Goal: Task Accomplishment & Management: Use online tool/utility

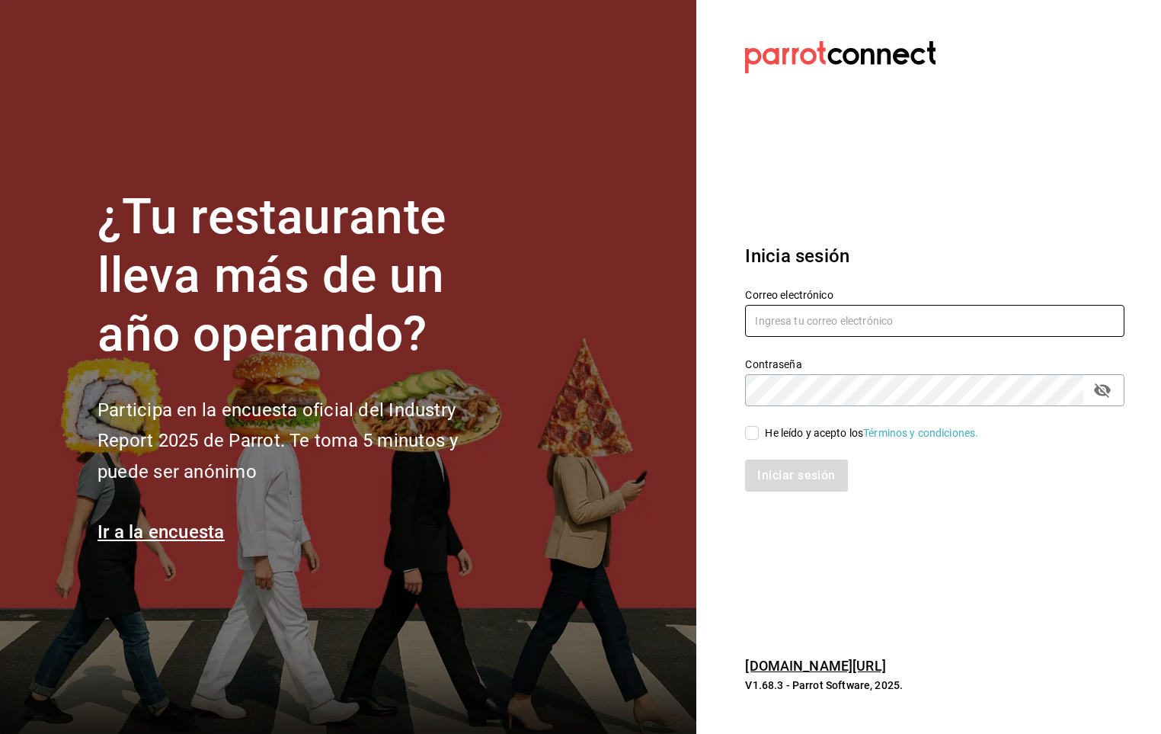
type input "[PERSON_NAME][EMAIL_ADDRESS][PERSON_NAME][DOMAIN_NAME]"
click at [750, 437] on input "He leído y acepto los Términos y condiciones." at bounding box center [752, 433] width 14 height 14
checkbox input "true"
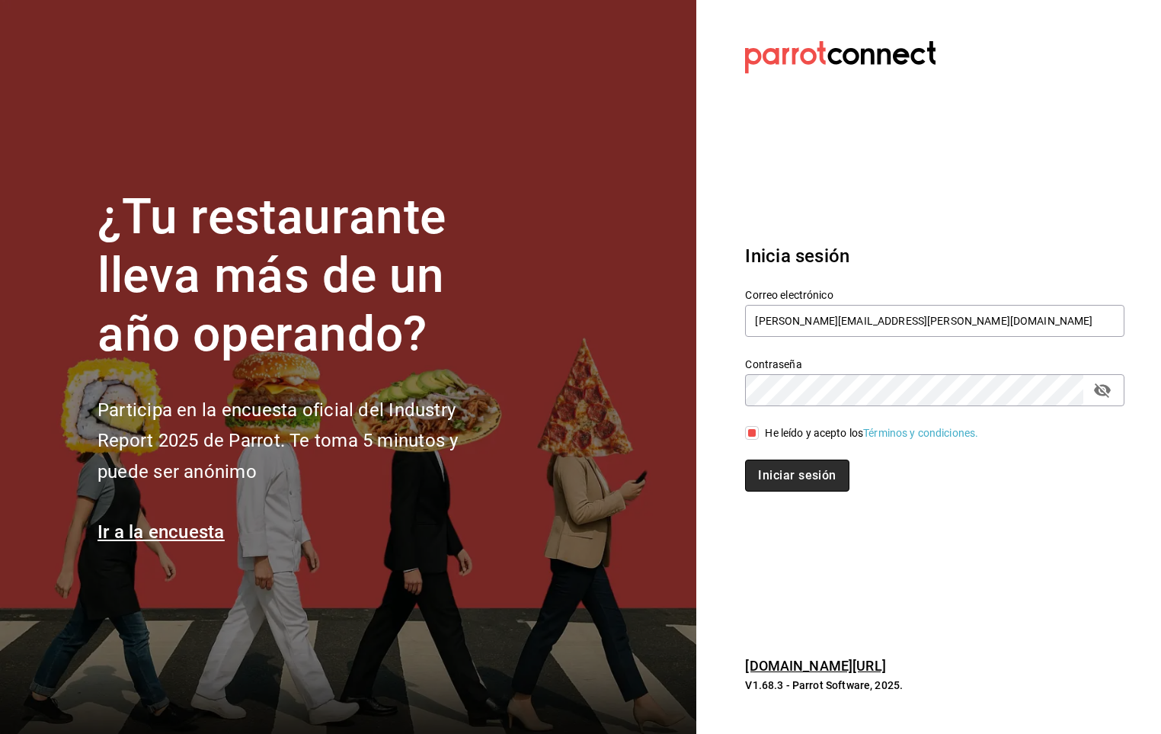
click at [755, 478] on button "Iniciar sesión" at bounding box center [797, 475] width 104 height 32
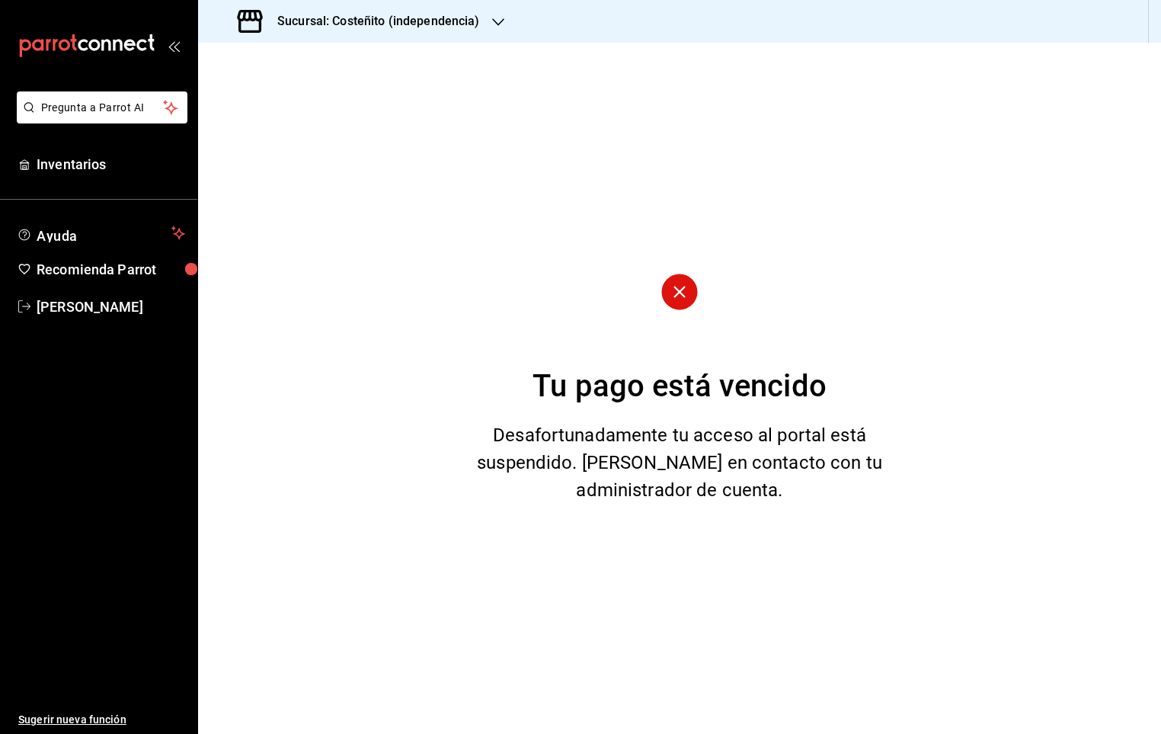
click at [338, 9] on div "Sucursal: Costeñito (independencia)" at bounding box center [360, 21] width 300 height 43
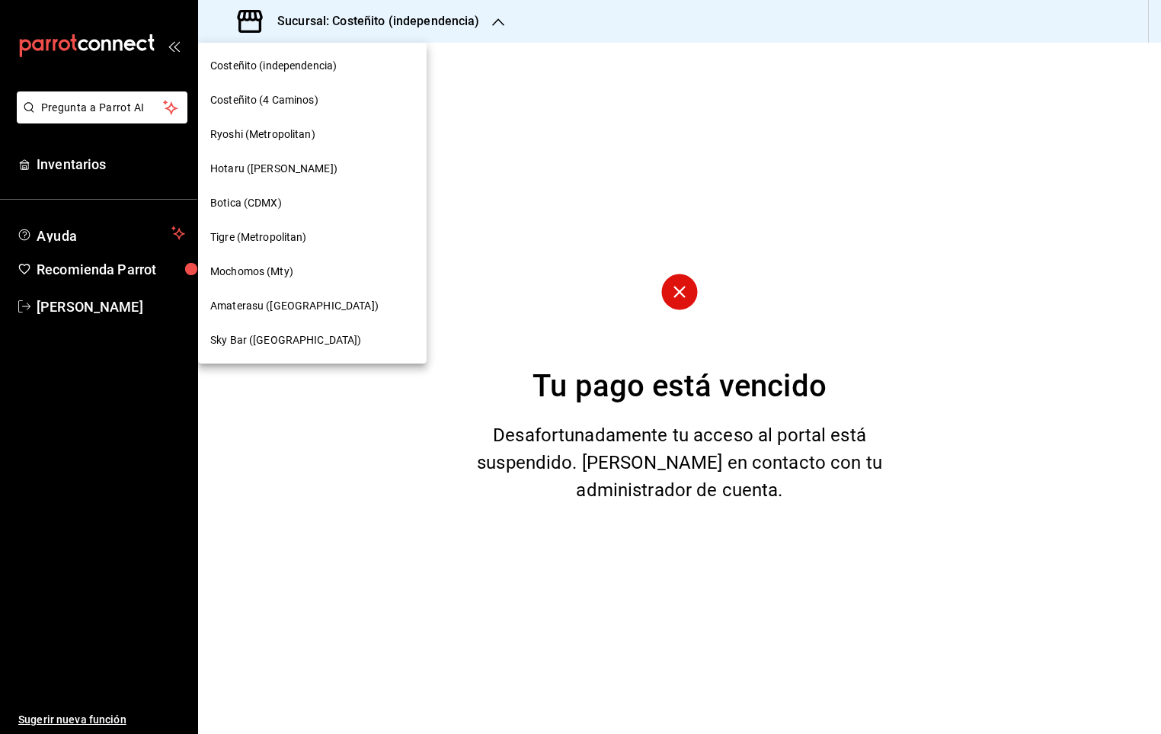
click at [270, 268] on span "Mochomos (Mty)" at bounding box center [251, 272] width 83 height 16
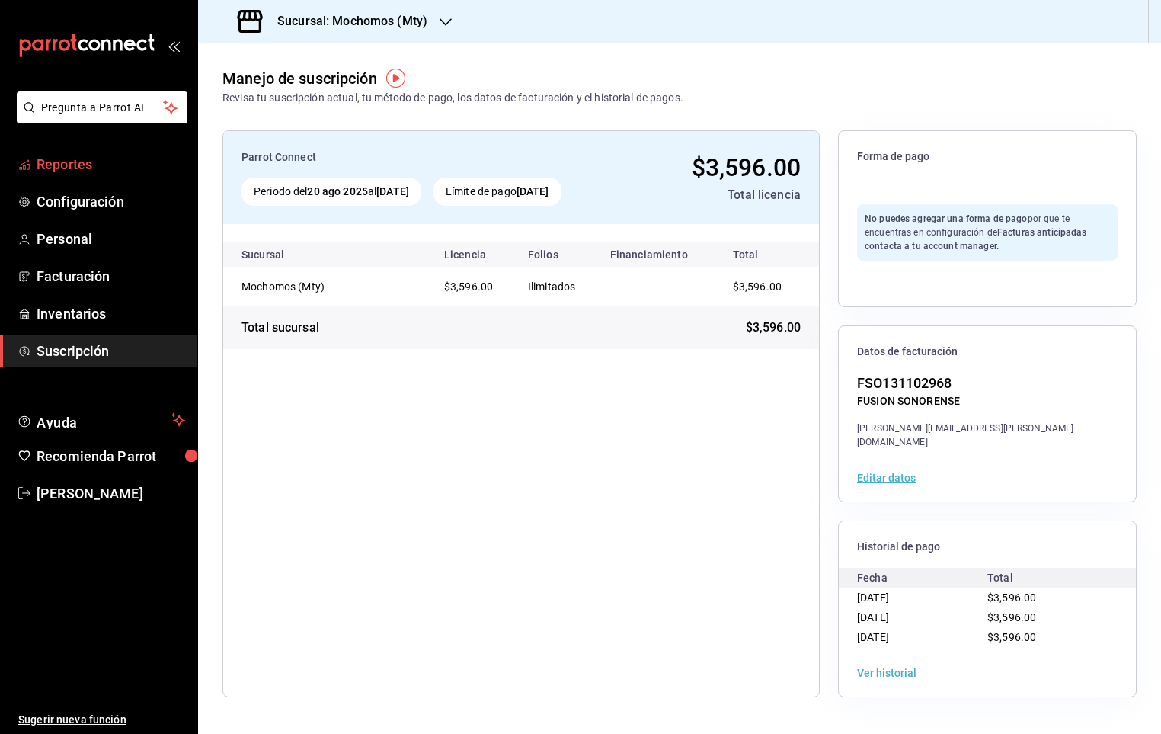
click at [46, 148] on link "Reportes" at bounding box center [98, 164] width 197 height 33
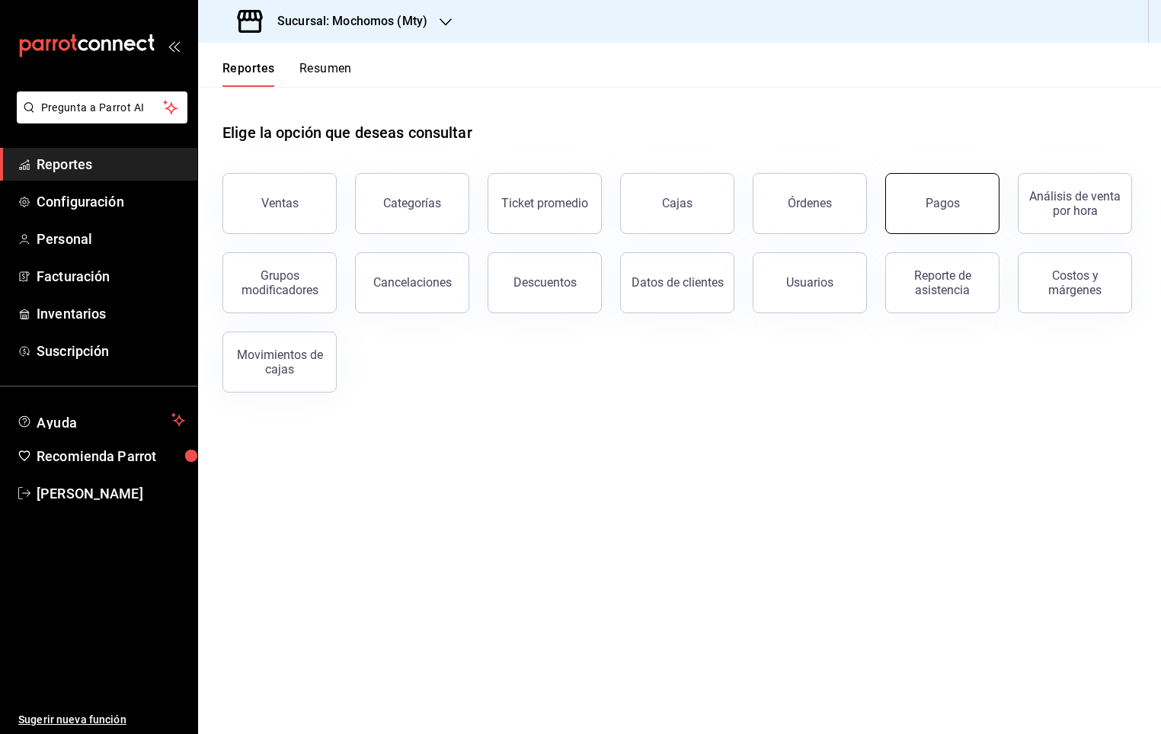
click at [951, 201] on div "Pagos" at bounding box center [942, 203] width 34 height 14
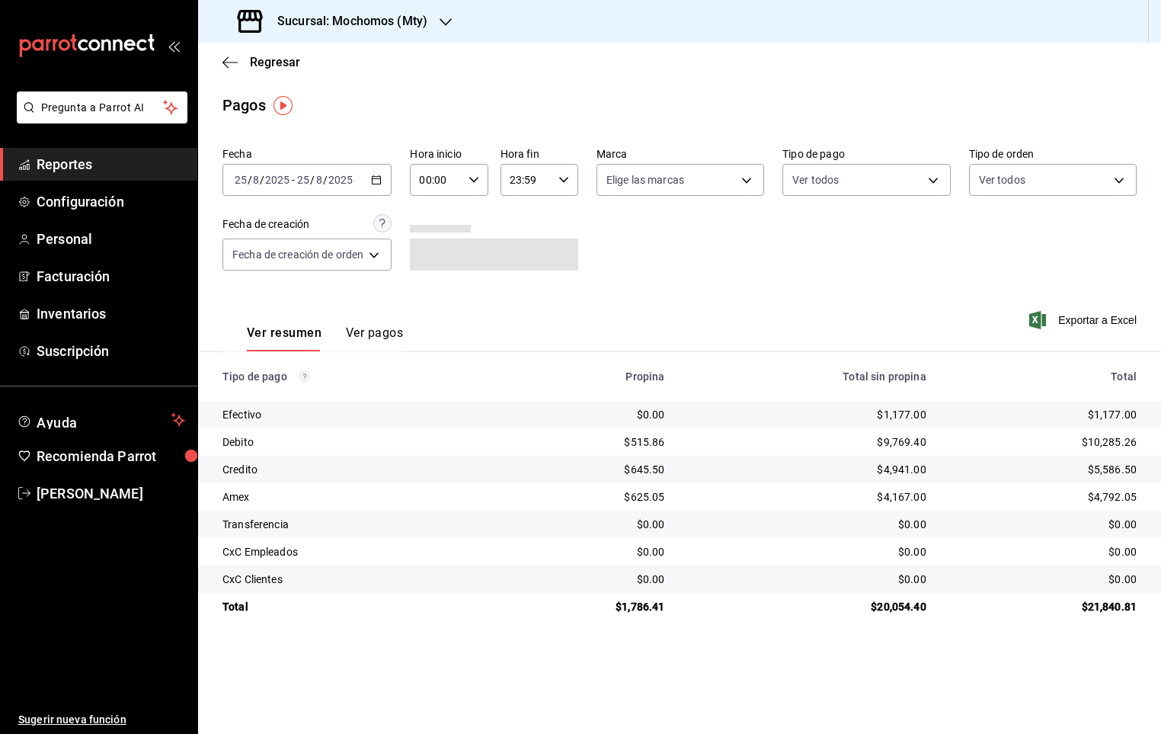
click at [379, 188] on div "[DATE] [DATE] - [DATE] [DATE]" at bounding box center [306, 180] width 169 height 32
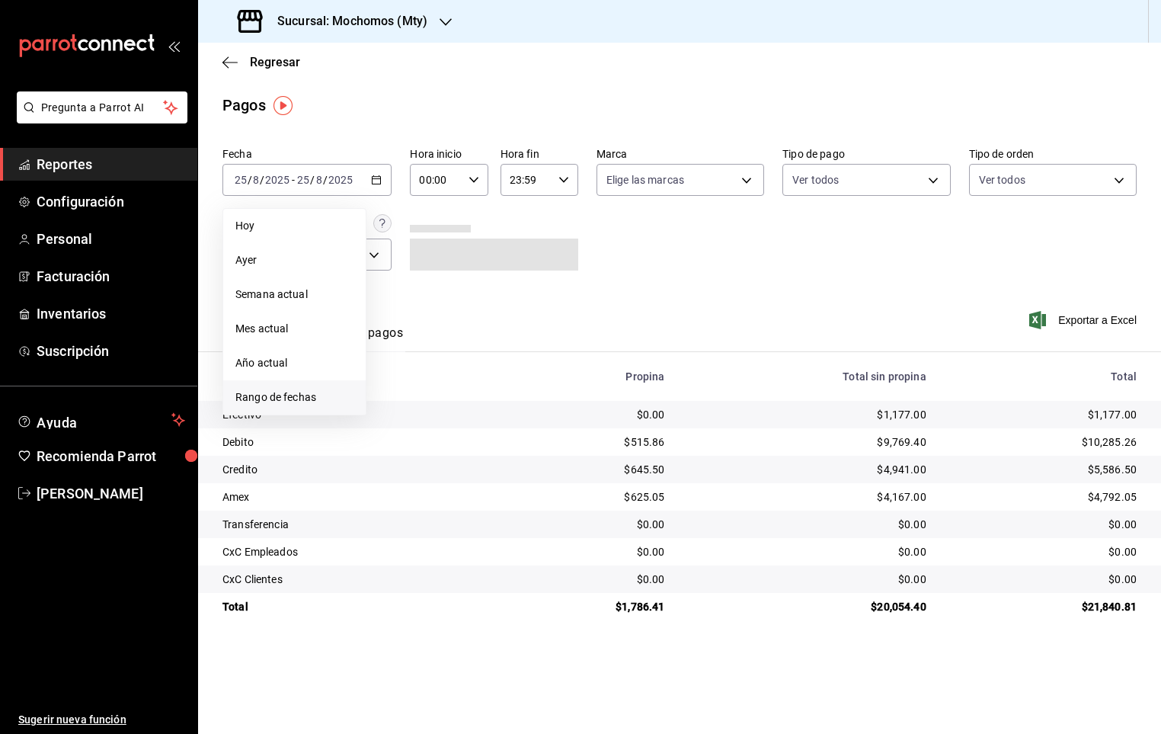
click at [266, 389] on li "Rango de fechas" at bounding box center [294, 397] width 142 height 34
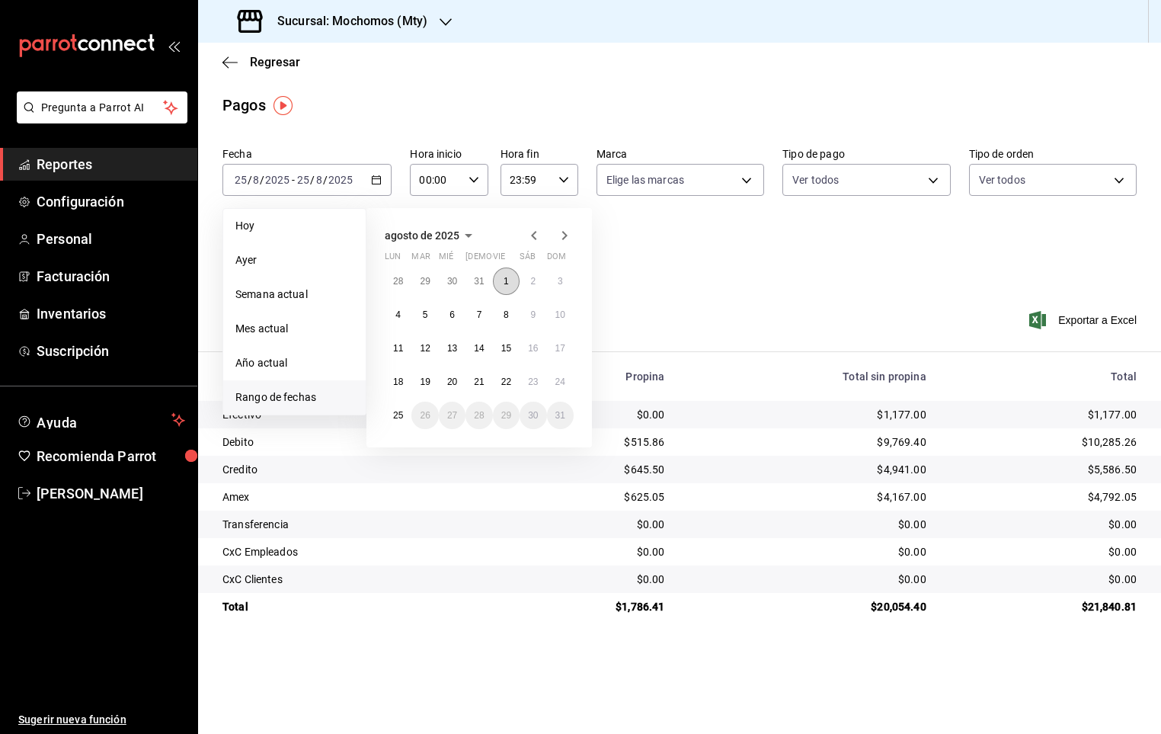
click at [508, 286] on button "1" at bounding box center [506, 280] width 27 height 27
click at [555, 386] on abbr "24" at bounding box center [560, 381] width 10 height 11
click at [505, 283] on abbr "1" at bounding box center [506, 281] width 5 height 11
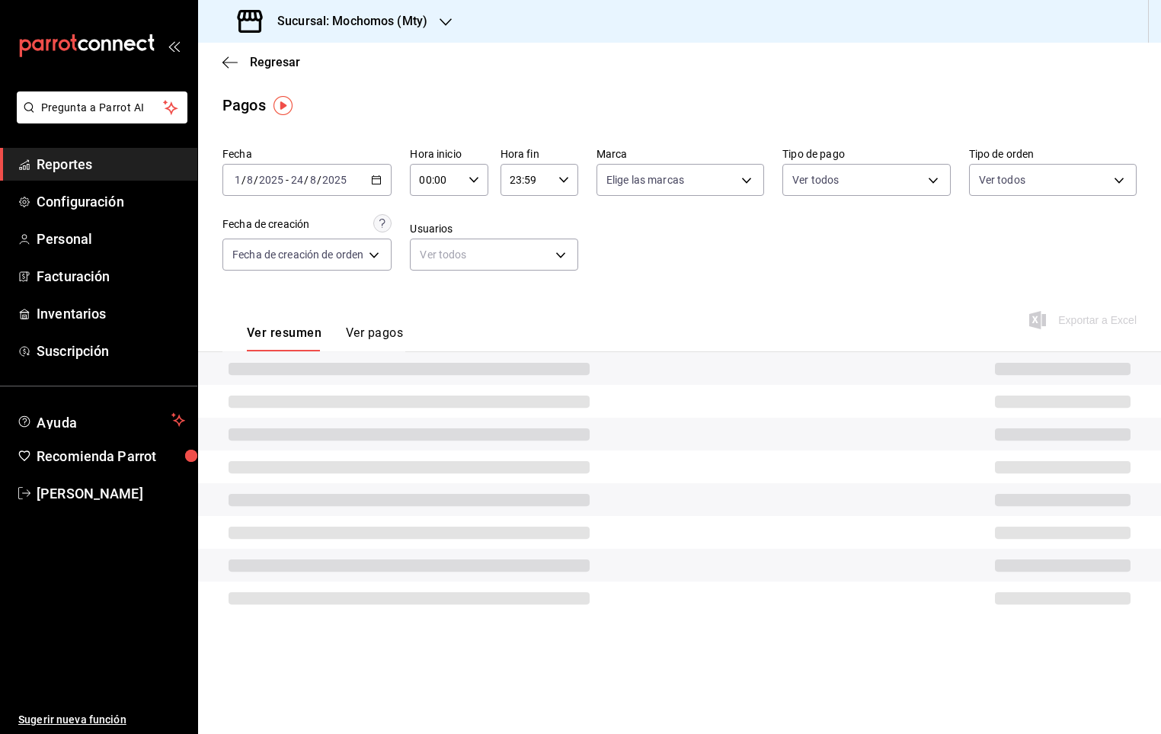
click at [373, 181] on icon "button" at bounding box center [376, 179] width 11 height 11
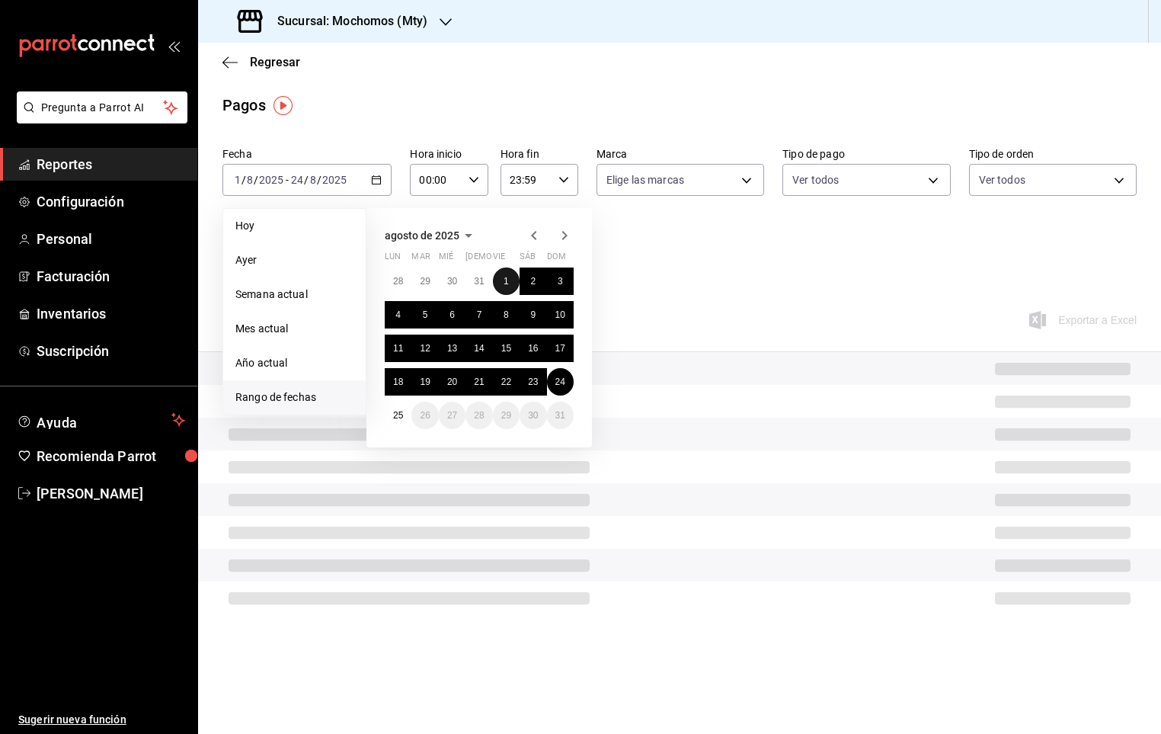
click at [507, 280] on abbr "1" at bounding box center [506, 281] width 5 height 11
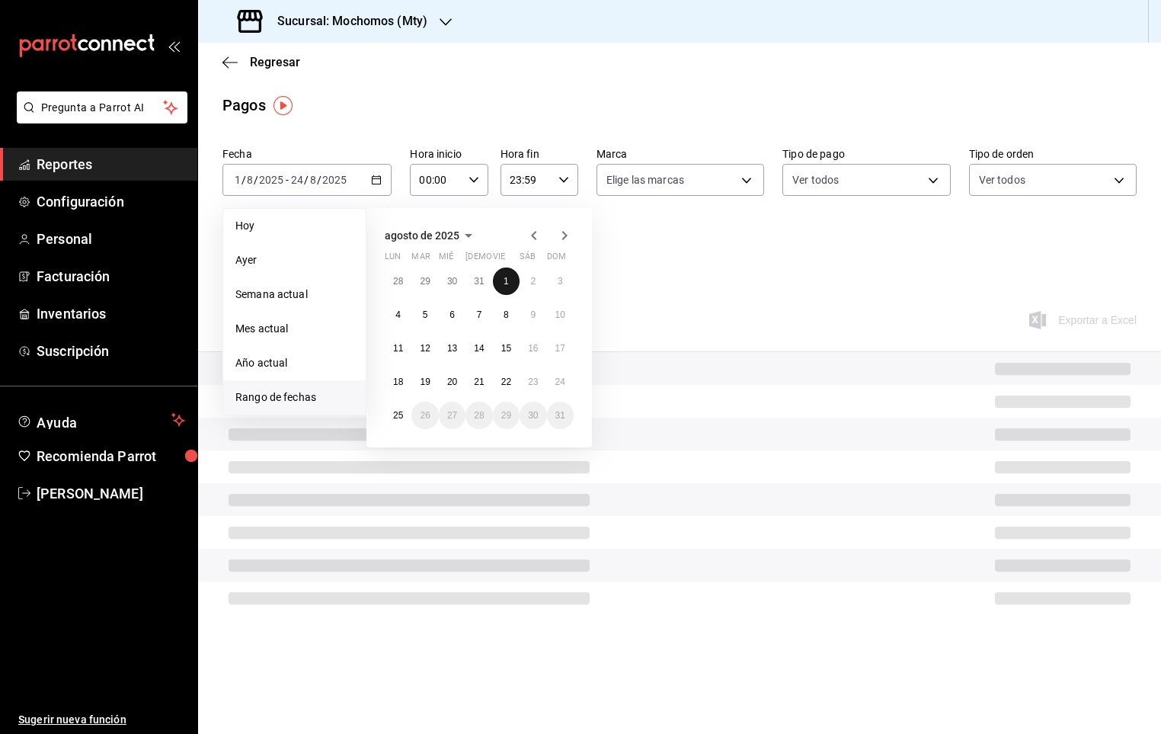
click at [507, 280] on abbr "1" at bounding box center [506, 281] width 5 height 11
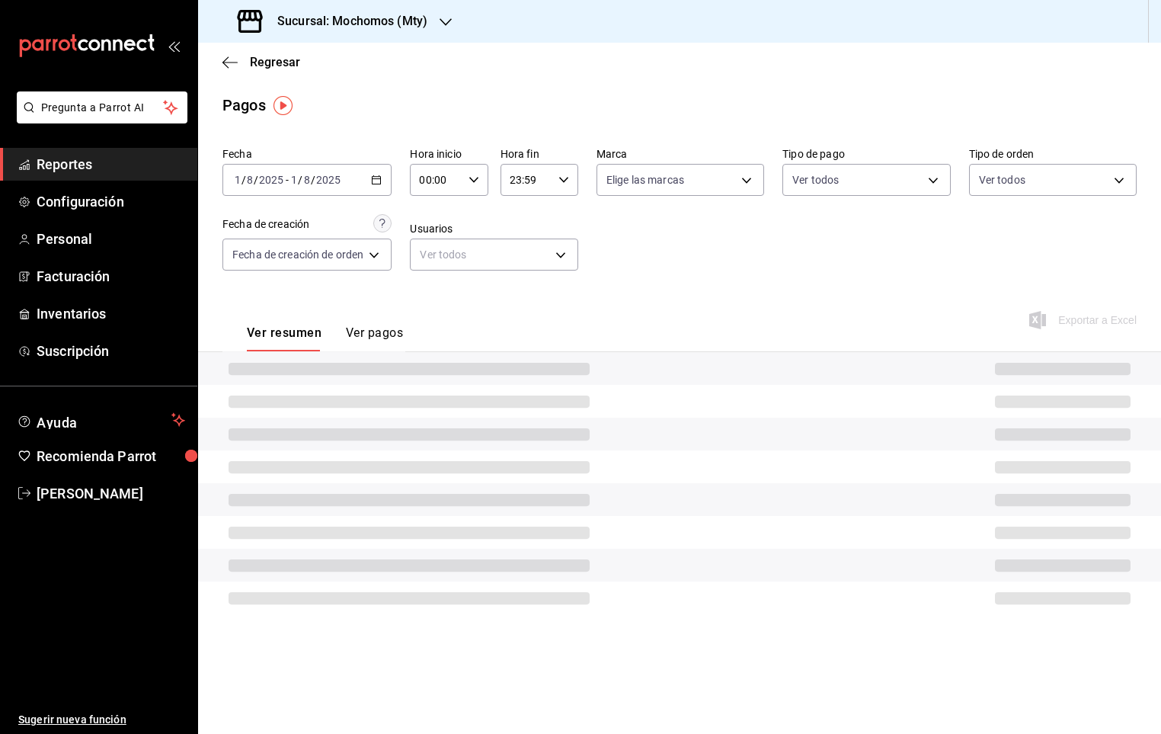
click at [387, 188] on div "[DATE] [DATE] - [DATE] [DATE]" at bounding box center [306, 180] width 169 height 32
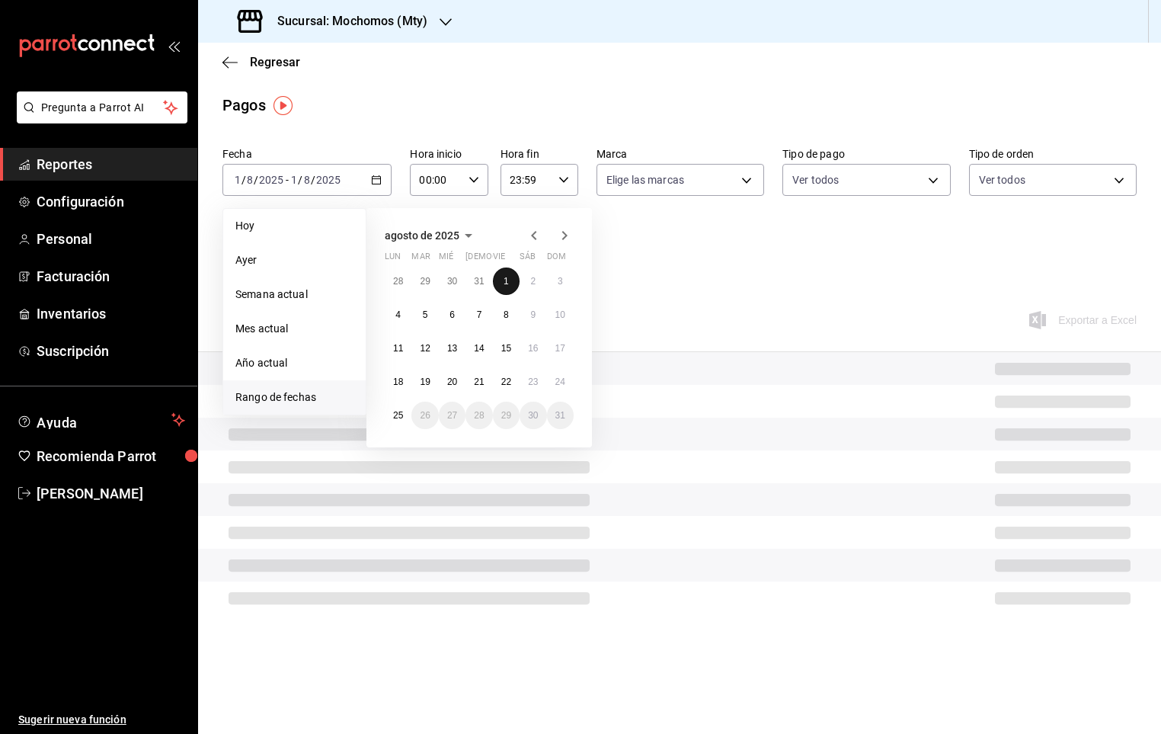
click at [501, 279] on button "1" at bounding box center [506, 280] width 27 height 27
click at [558, 388] on button "24" at bounding box center [560, 381] width 27 height 27
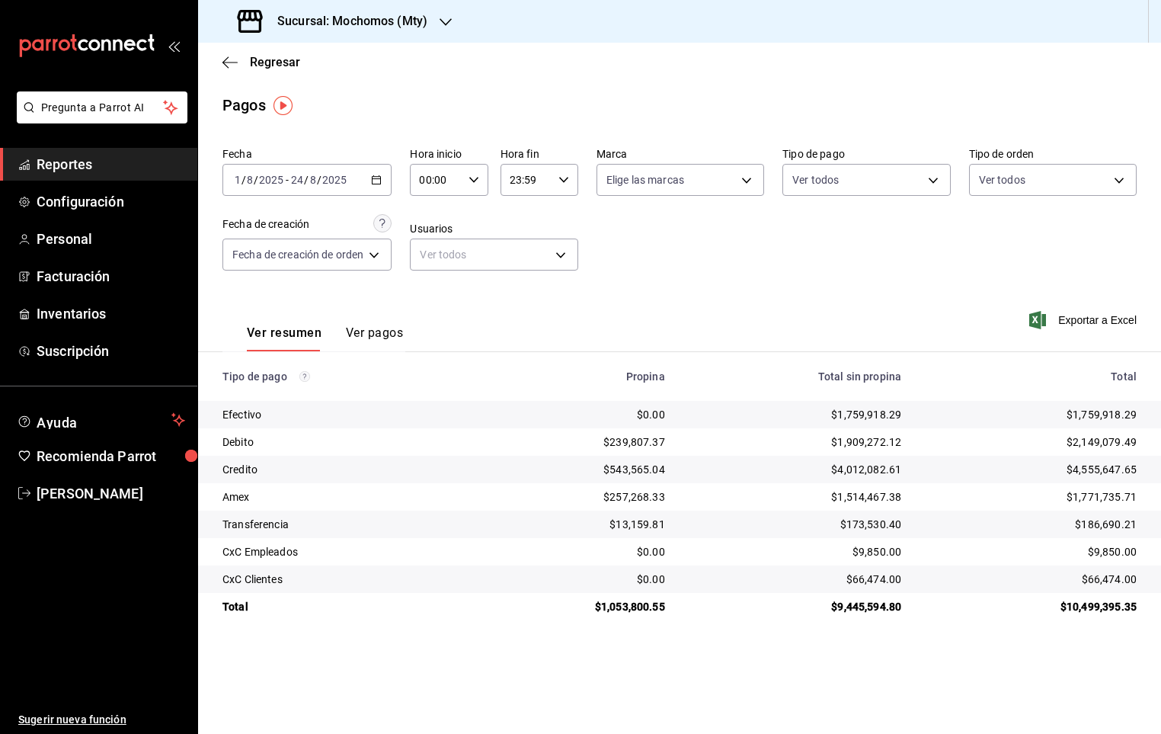
click at [485, 171] on div "00:00 Hora inicio" at bounding box center [449, 180] width 78 height 32
click at [427, 281] on span "05" at bounding box center [431, 287] width 14 height 12
type input "05:00"
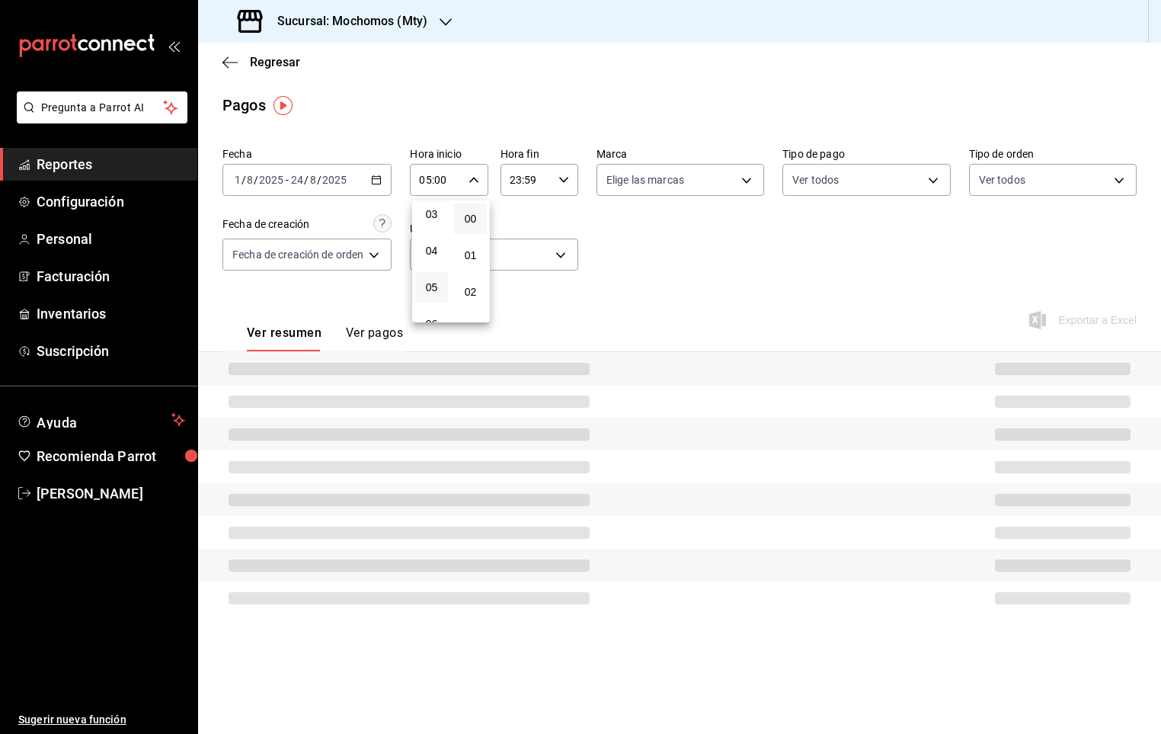
click at [569, 187] on div at bounding box center [580, 367] width 1161 height 734
click at [569, 187] on div "23:59 Hora fin" at bounding box center [539, 180] width 78 height 32
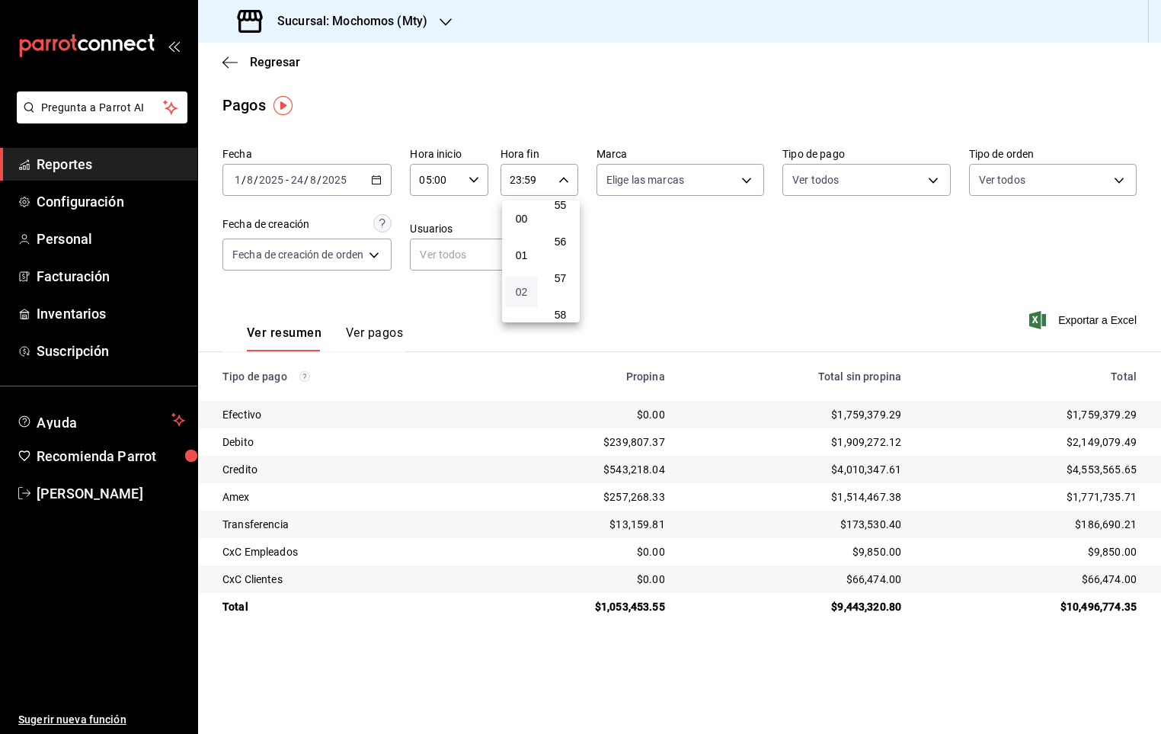
scroll to position [114, 0]
click at [516, 283] on span "05" at bounding box center [521, 287] width 14 height 12
type input "05:59"
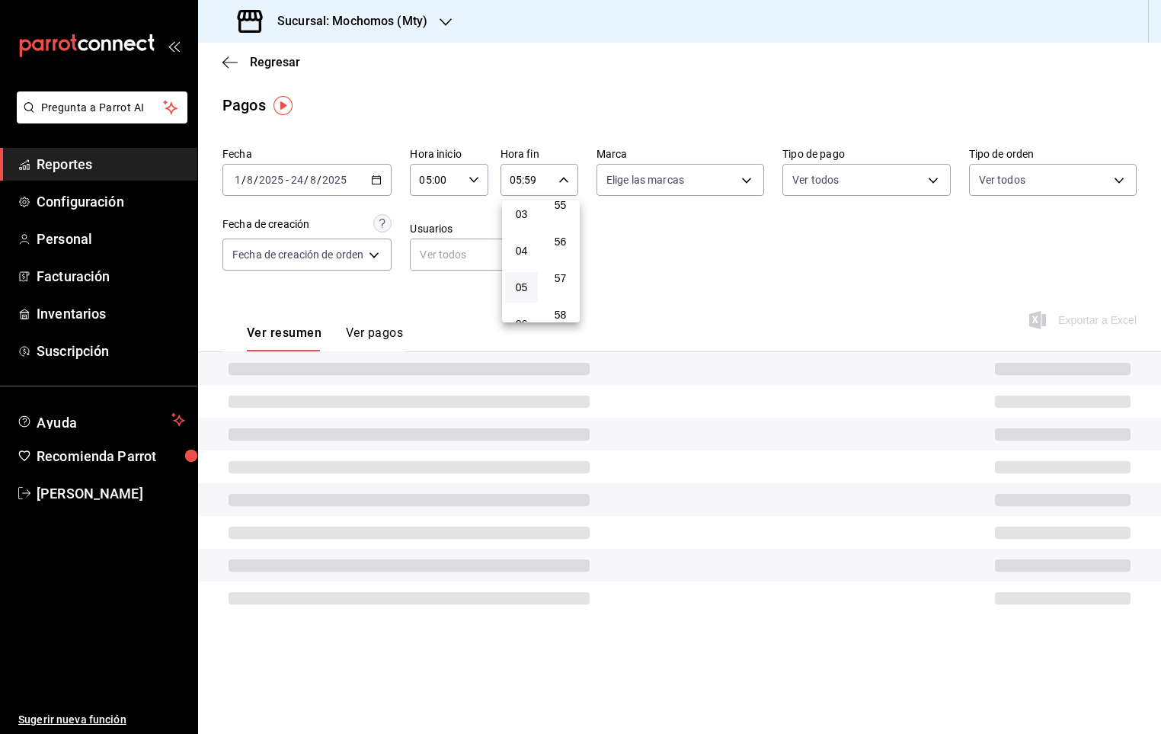
click at [814, 248] on div at bounding box center [580, 367] width 1161 height 734
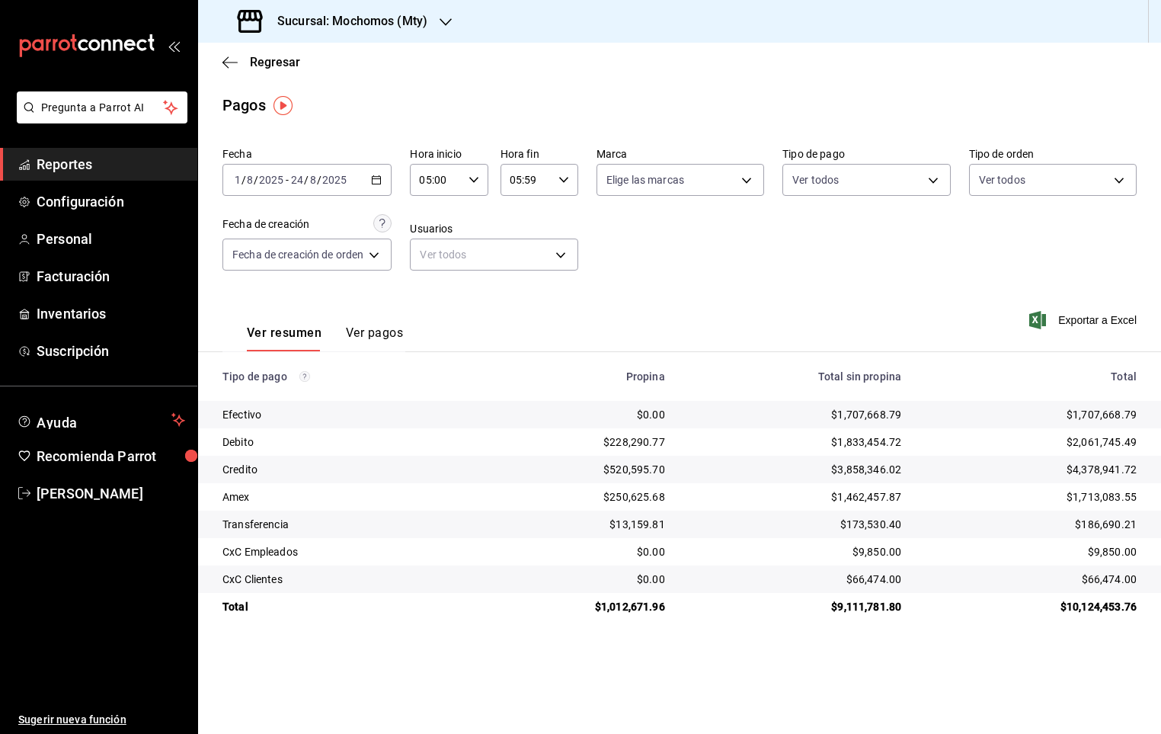
click at [350, 330] on button "Ver pagos" at bounding box center [374, 338] width 57 height 26
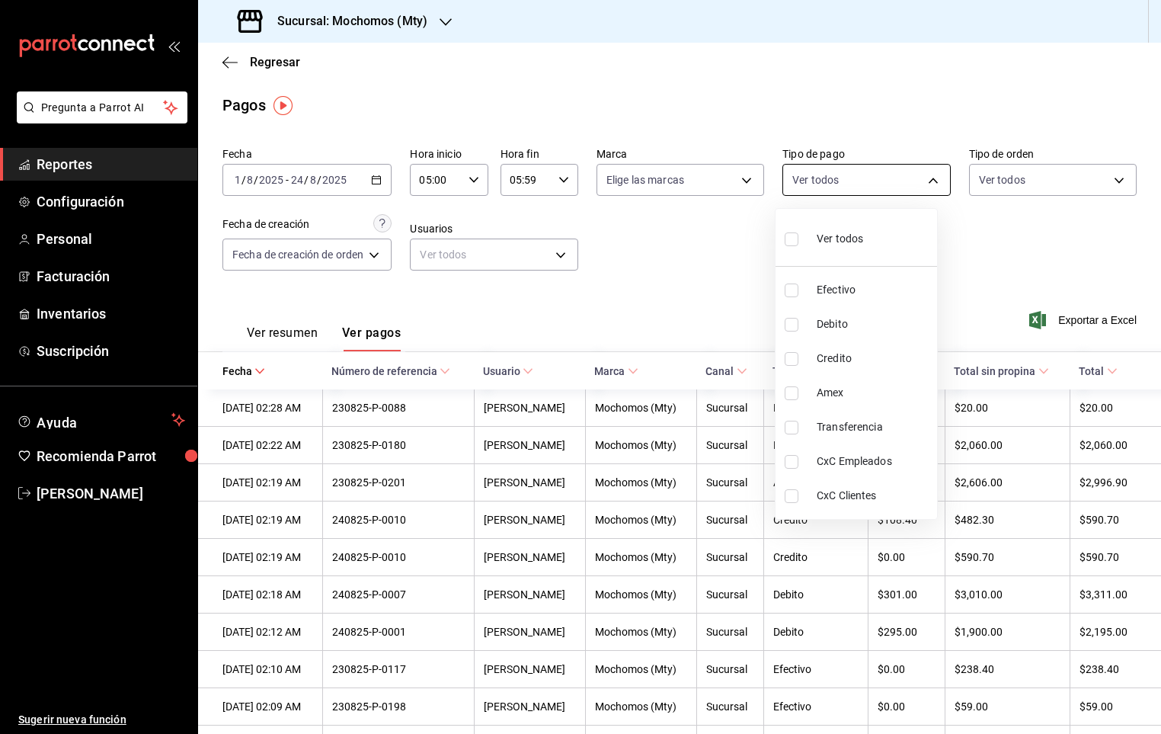
click at [907, 178] on body "Pregunta a Parrot AI Reportes Configuración Personal Facturación Inventarios Su…" at bounding box center [580, 367] width 1161 height 734
click at [793, 396] on input "checkbox" at bounding box center [792, 393] width 14 height 14
checkbox input "true"
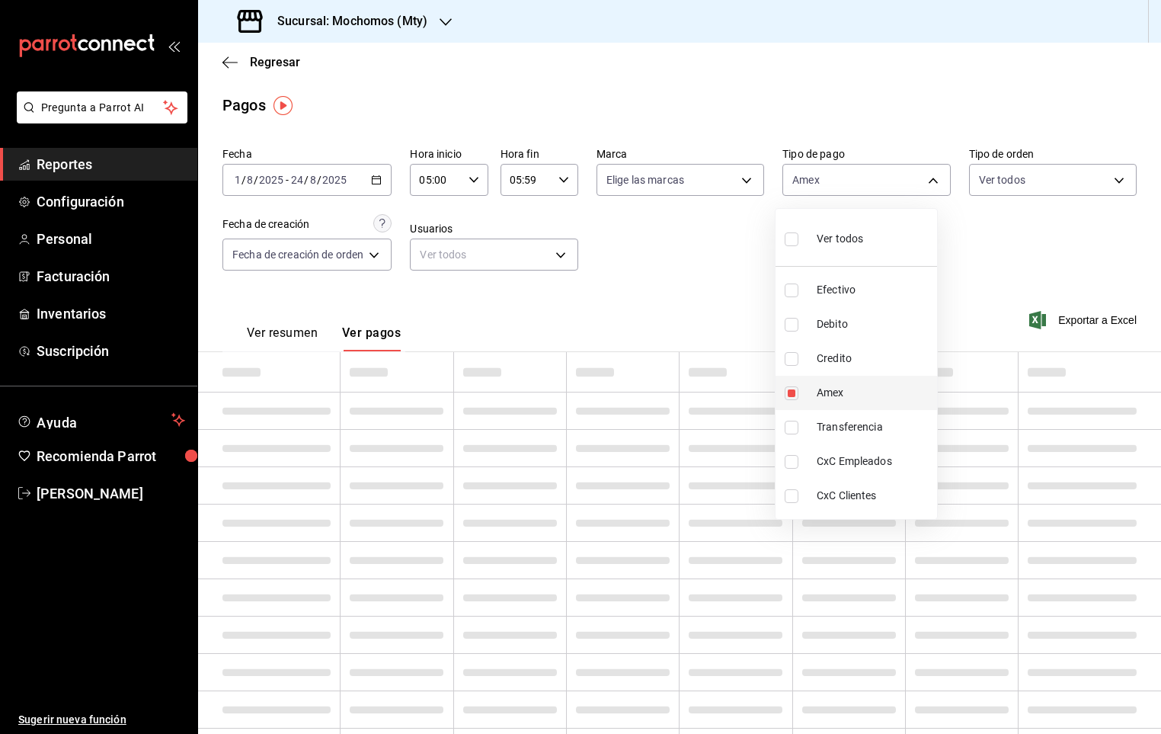
type input "2ff134e1-69a1-4531-9910-2ac94e1f55bb"
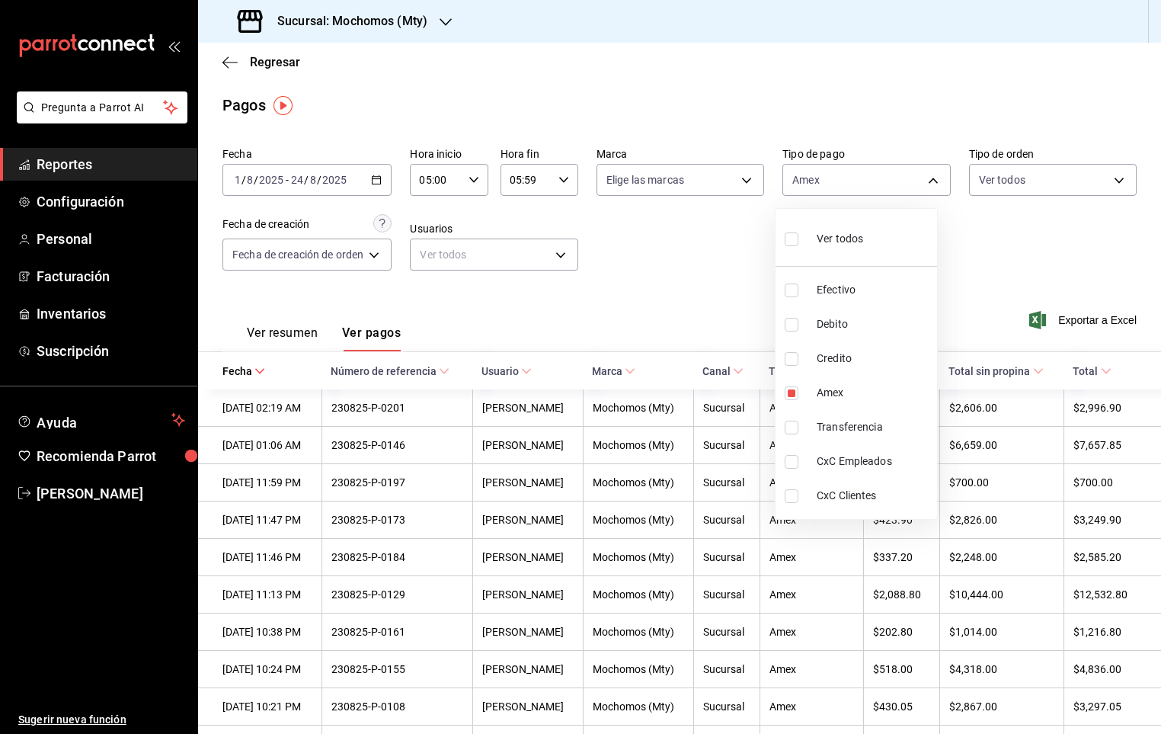
click at [1009, 245] on div at bounding box center [580, 367] width 1161 height 734
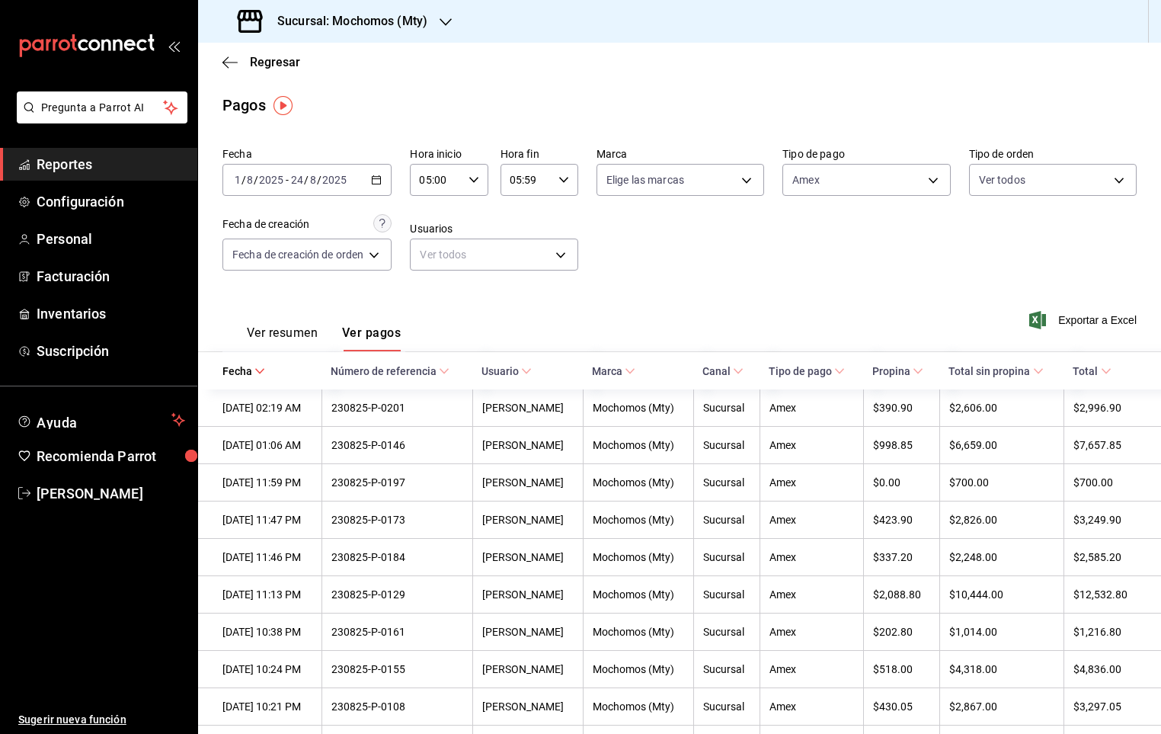
click at [1083, 372] on span "Total" at bounding box center [1092, 371] width 38 height 12
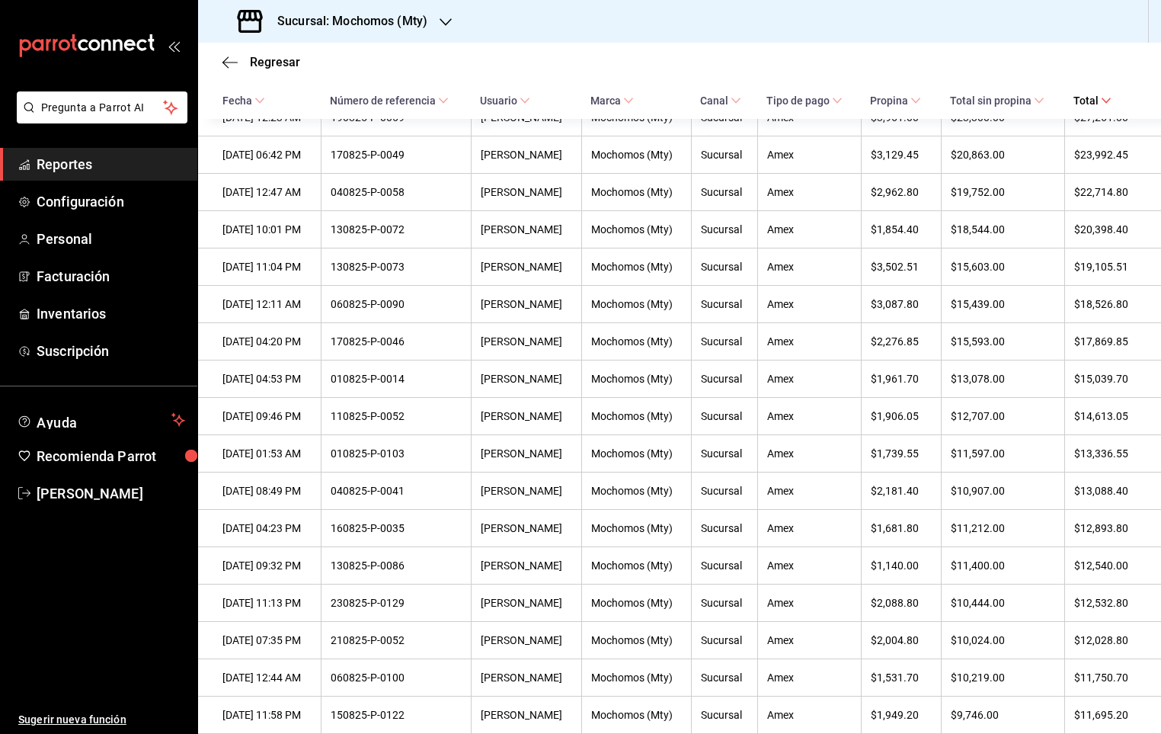
scroll to position [412, 0]
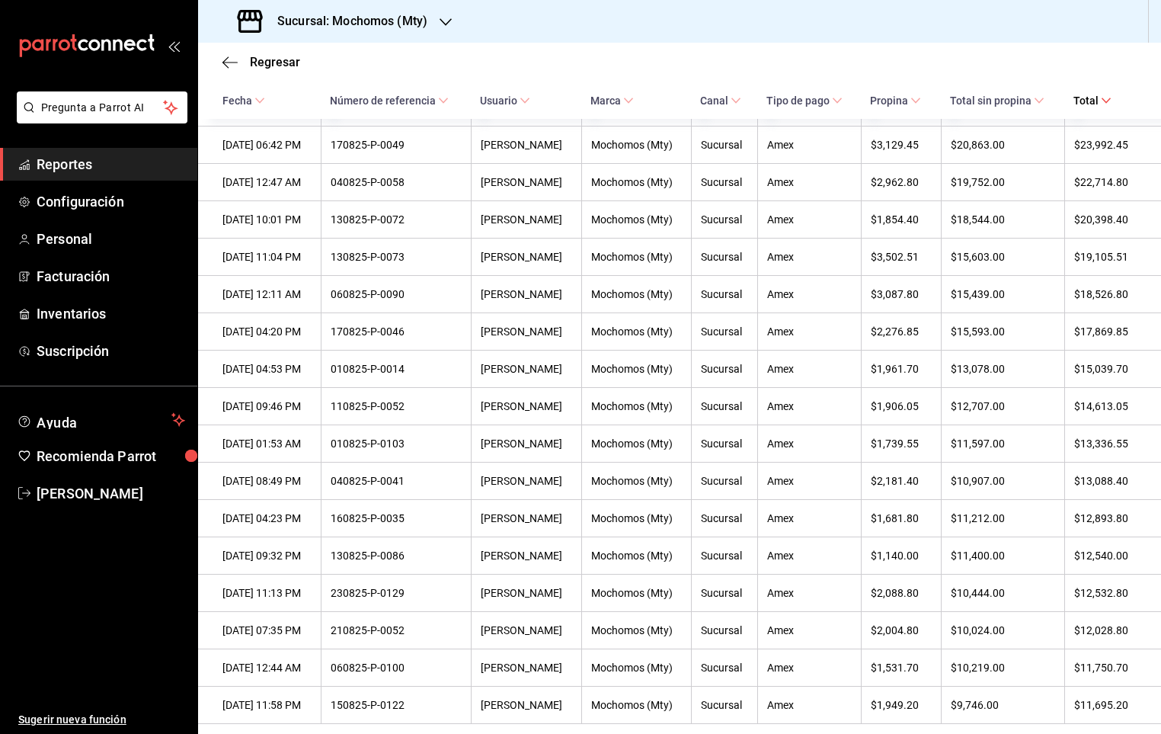
click at [973, 99] on span "Total sin propina" at bounding box center [997, 100] width 94 height 12
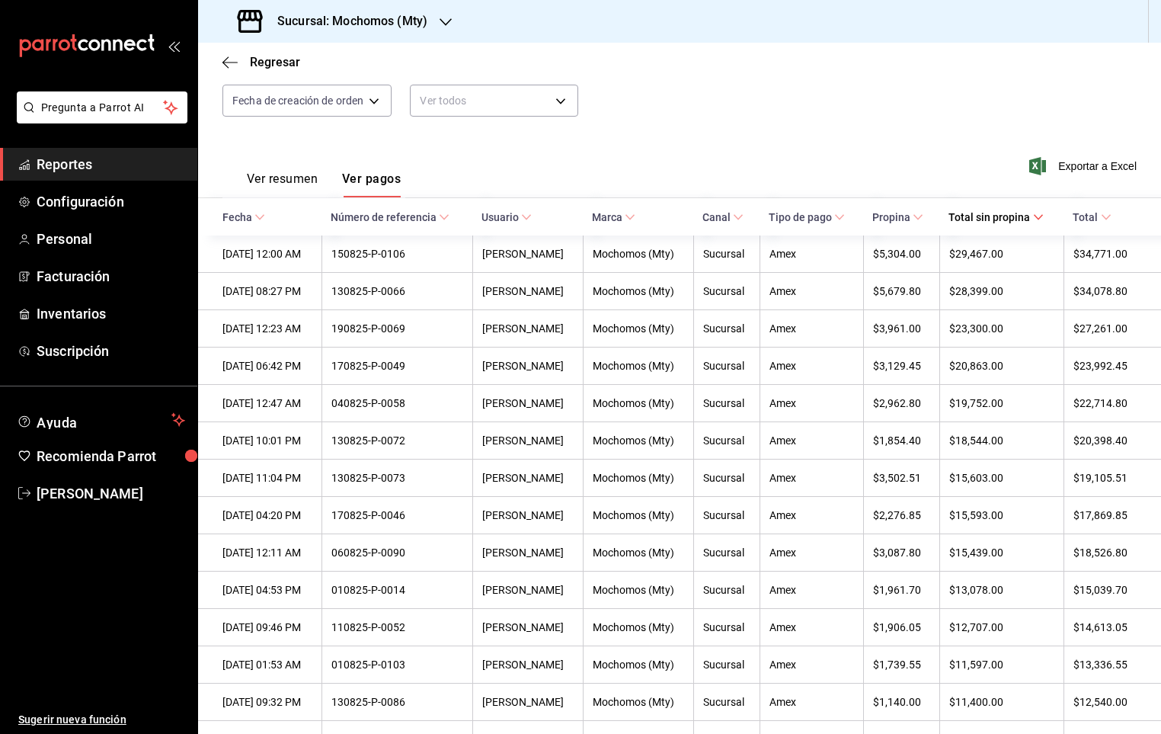
scroll to position [151, 0]
